Goal: Find specific page/section: Find specific page/section

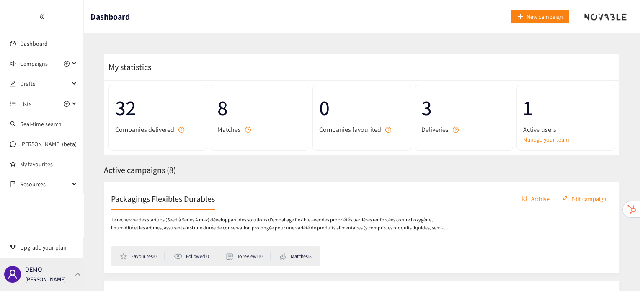
click at [63, 267] on div "DEMO [PERSON_NAME]" at bounding box center [42, 275] width 84 height 34
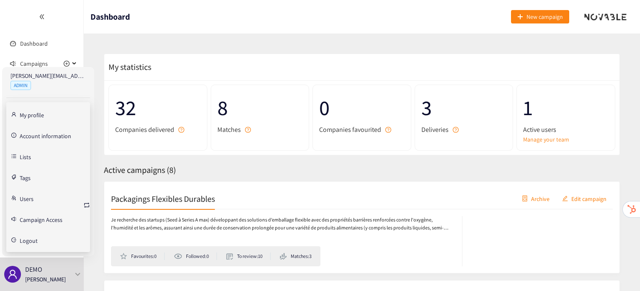
click at [92, 203] on div "[PERSON_NAME][EMAIL_ADDRESS][DOMAIN_NAME] ADMIN My profile Account information …" at bounding box center [48, 161] width 92 height 189
click at [88, 204] on icon "retweet" at bounding box center [86, 205] width 7 height 7
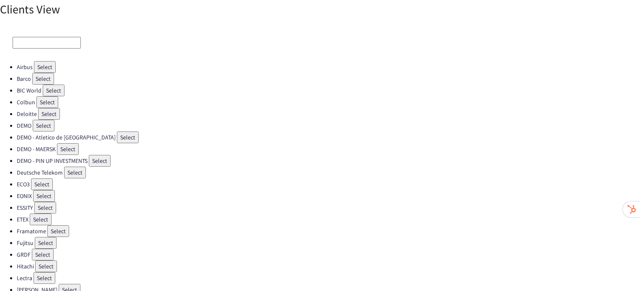
scroll to position [21, 0]
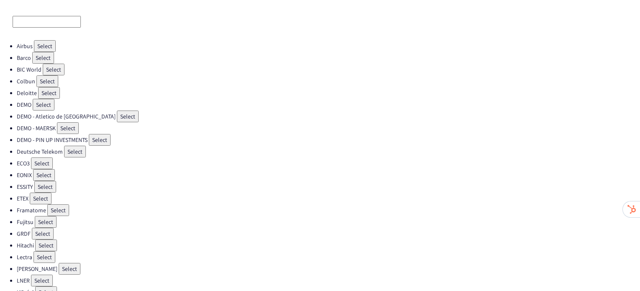
click at [57, 204] on button "Select" at bounding box center [58, 210] width 22 height 12
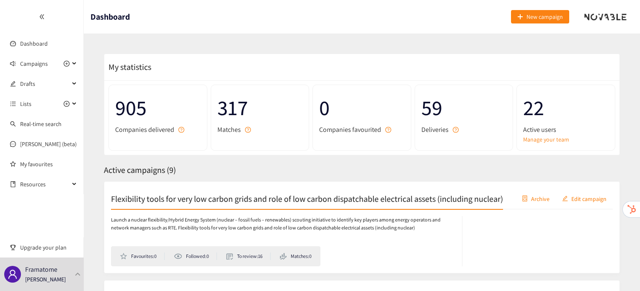
click at [186, 194] on h2 "Flexibility tools for very low carbon grids and role of low carbon dispatchable…" at bounding box center [307, 199] width 392 height 12
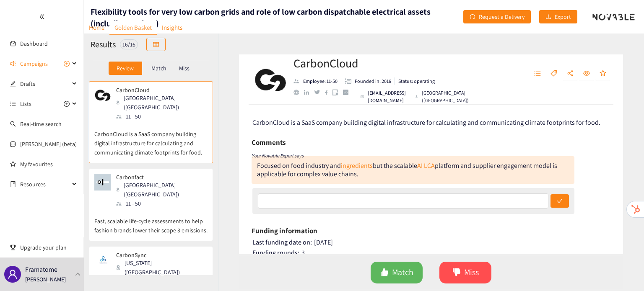
click at [186, 208] on p "Fast, scalable life-cycle assessments to help fashion brands lower their scope …" at bounding box center [150, 221] width 113 height 27
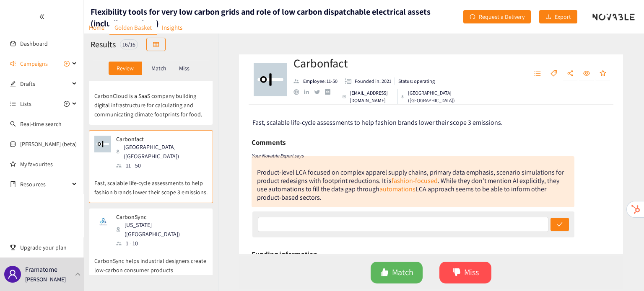
scroll to position [39, 0]
click at [177, 217] on div "CarbonSync [US_STATE] ([GEOGRAPHIC_DATA]) 1 - 10" at bounding box center [150, 229] width 113 height 34
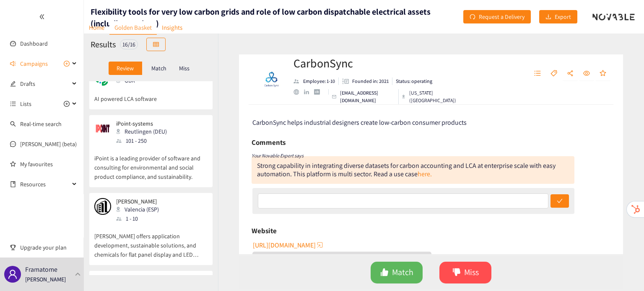
scroll to position [650, 0]
click at [34, 63] on span "Campaigns" at bounding box center [34, 63] width 28 height 17
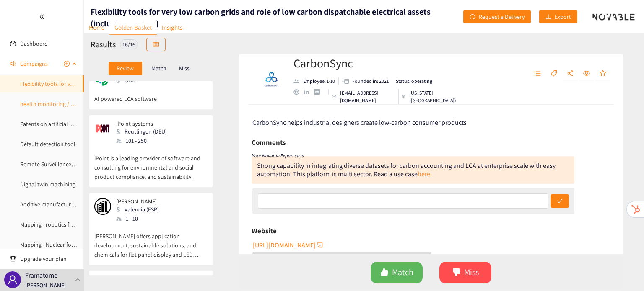
click at [42, 100] on link "health monitoring / autodiagnostic CFI" at bounding box center [68, 104] width 97 height 8
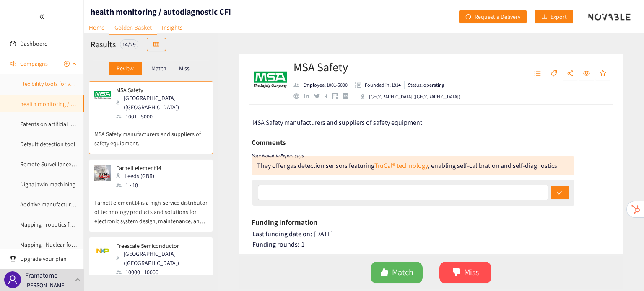
click at [43, 86] on link "Flexibility tools for very low carbon grids and role of low carbon dispatchable…" at bounding box center [160, 84] width 280 height 8
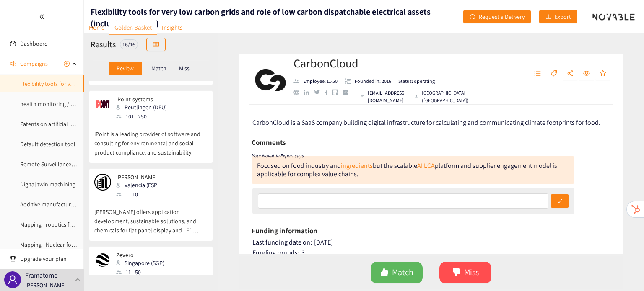
scroll to position [977, 0]
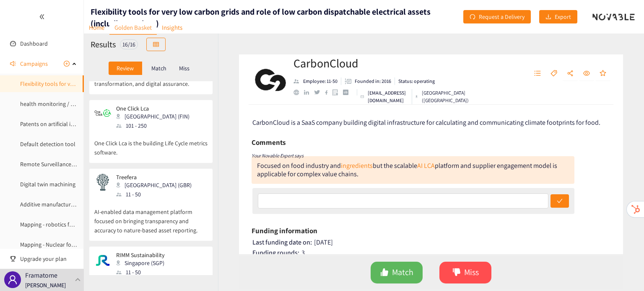
click at [170, 246] on div "RIMM Sustainability [GEOGRAPHIC_DATA] (SGP) 11 - 50 RIMM Sustainability operate…" at bounding box center [151, 278] width 124 height 64
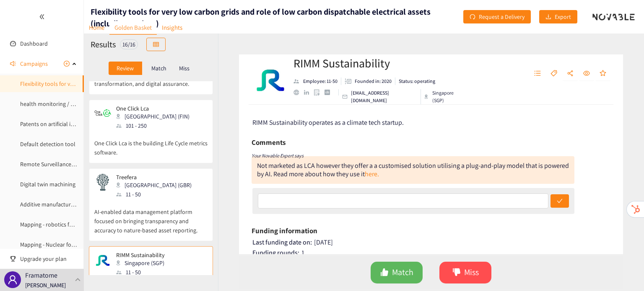
click at [171, 199] on p "AI-enabled data management platform focused on bringing transparency and accura…" at bounding box center [150, 217] width 113 height 36
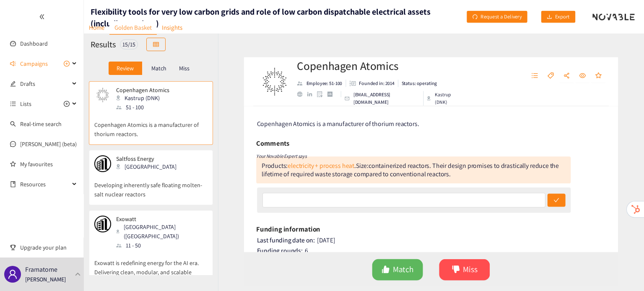
click at [167, 169] on div "Saltfoss Energy USA" at bounding box center [150, 163] width 113 height 17
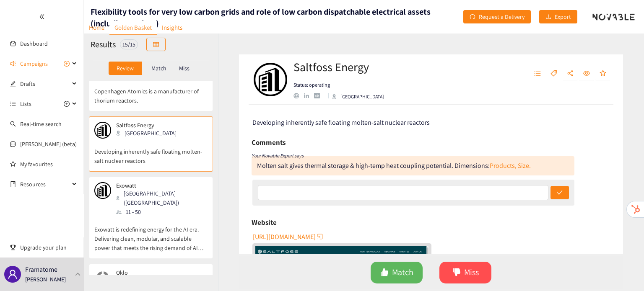
scroll to position [34, 0]
